Goal: Information Seeking & Learning: Learn about a topic

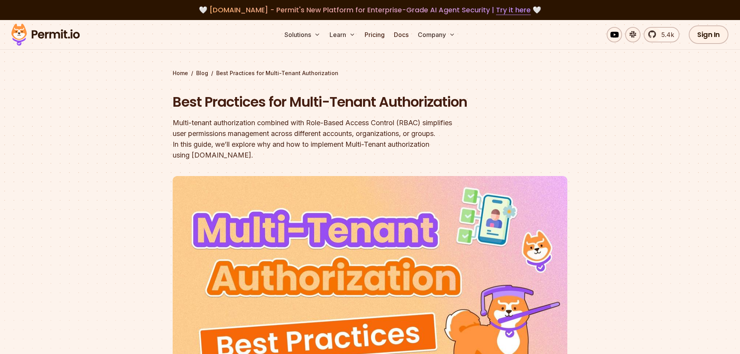
click at [235, 107] on h1 "Best Practices for Multi-Tenant Authorization" at bounding box center [321, 101] width 296 height 19
click at [310, 91] on div "Home / Blog / Best Practices for Multi-Tenant Authorization Best Practices for …" at bounding box center [370, 254] width 394 height 370
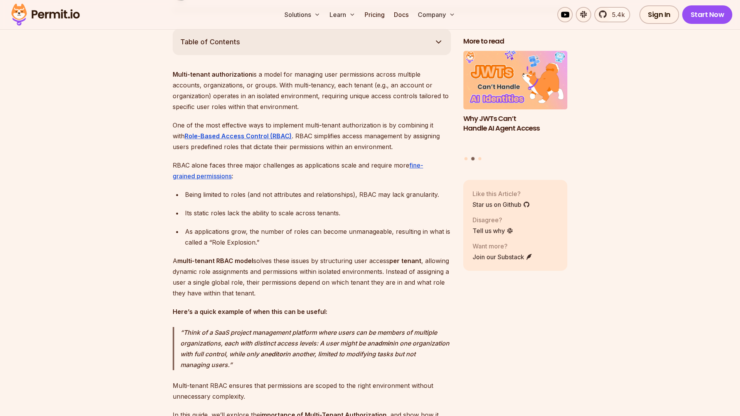
scroll to position [432, 0]
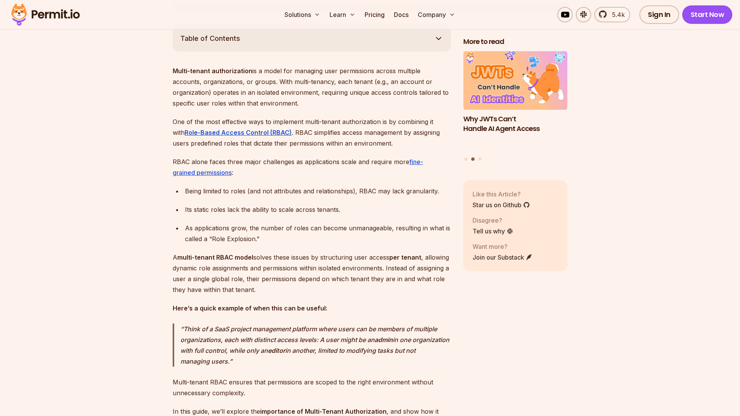
click at [344, 52] on button "Table of Contents" at bounding box center [312, 38] width 278 height 26
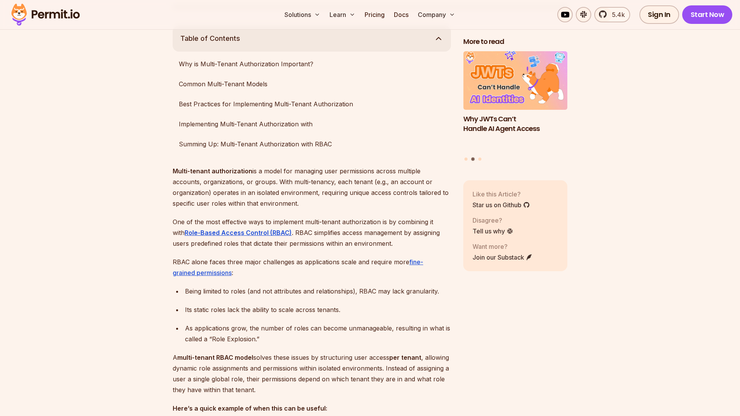
click at [344, 52] on button "Table of Contents" at bounding box center [312, 38] width 278 height 26
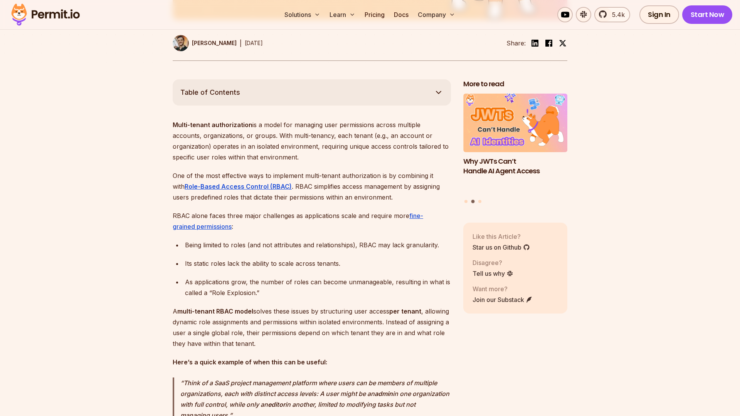
scroll to position [393, 0]
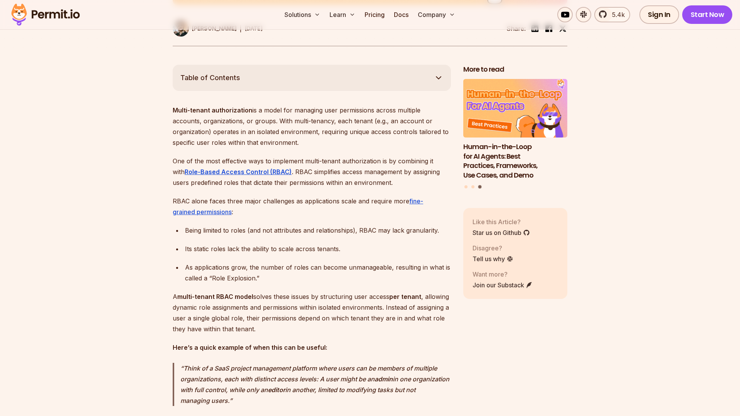
click at [333, 148] on p "Multi-tenant authorization is a model for managing user permissions across mult…" at bounding box center [312, 126] width 278 height 43
click at [350, 83] on button "Table of Contents" at bounding box center [312, 78] width 278 height 26
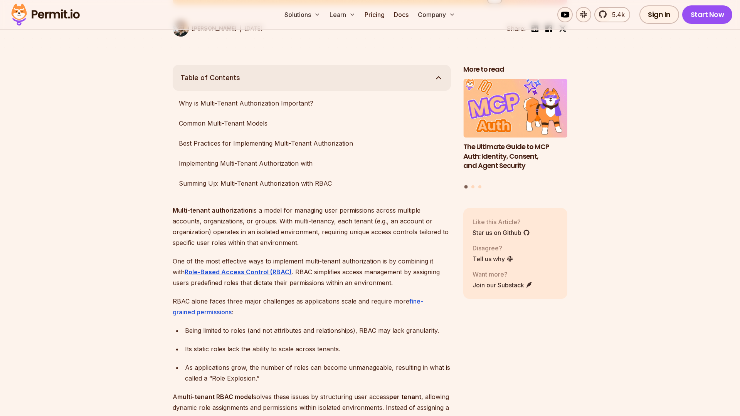
click at [350, 83] on button "Table of Contents" at bounding box center [312, 78] width 278 height 26
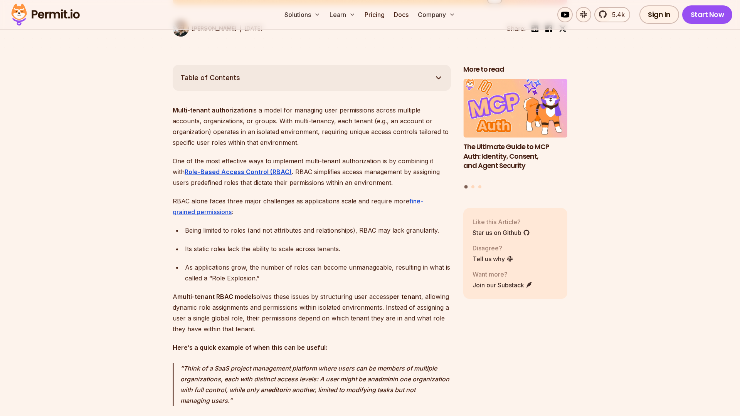
click at [340, 148] on p "Multi-tenant authorization is a model for managing user permissions across mult…" at bounding box center [312, 126] width 278 height 43
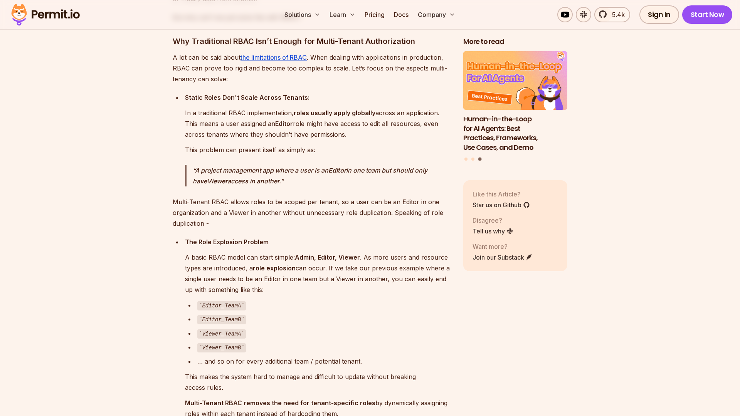
scroll to position [1120, 0]
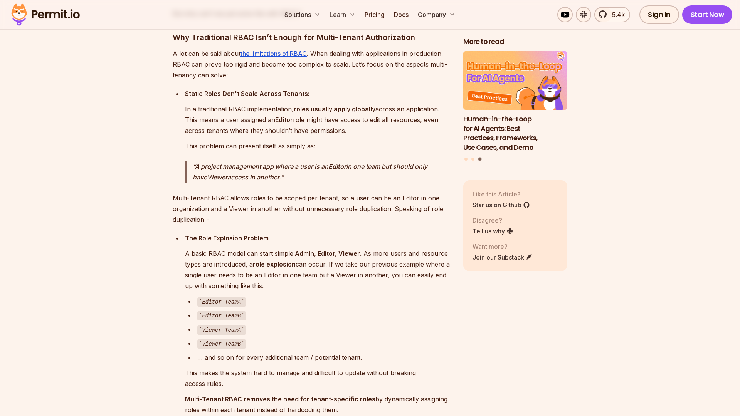
click at [270, 331] on div "Viewer_TeamA" at bounding box center [323, 329] width 253 height 11
